Goal: Find specific page/section: Find specific page/section

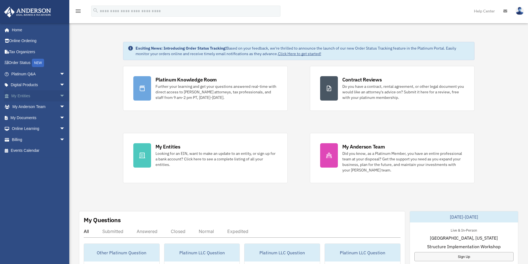
click at [12, 92] on link "My Entities arrow_drop_down" at bounding box center [39, 95] width 70 height 11
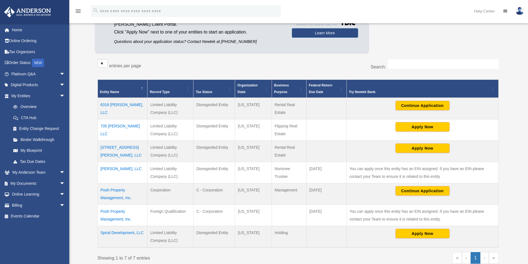
scroll to position [83, 0]
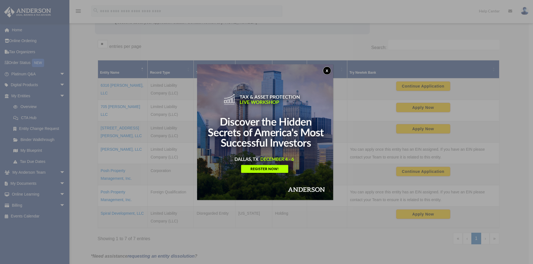
click at [328, 70] on button "x" at bounding box center [327, 71] width 8 height 8
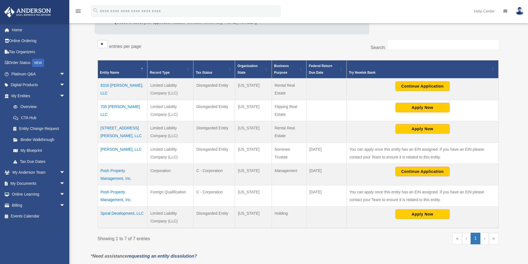
click at [125, 129] on td "[STREET_ADDRESS][PERSON_NAME], LLC" at bounding box center [123, 132] width 50 height 21
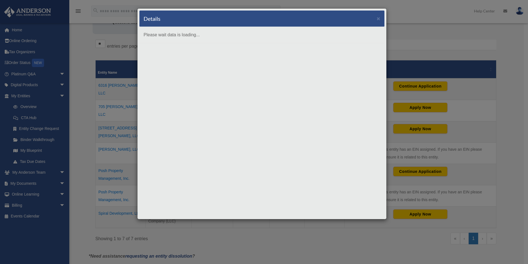
click at [125, 129] on body "X Get a chance to win 6 months of Platinum for free just by filling out this su…" at bounding box center [264, 158] width 528 height 483
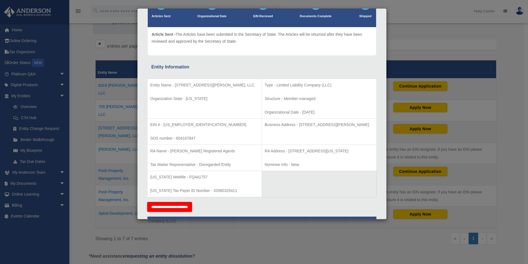
scroll to position [55, 0]
